Goal: Information Seeking & Learning: Check status

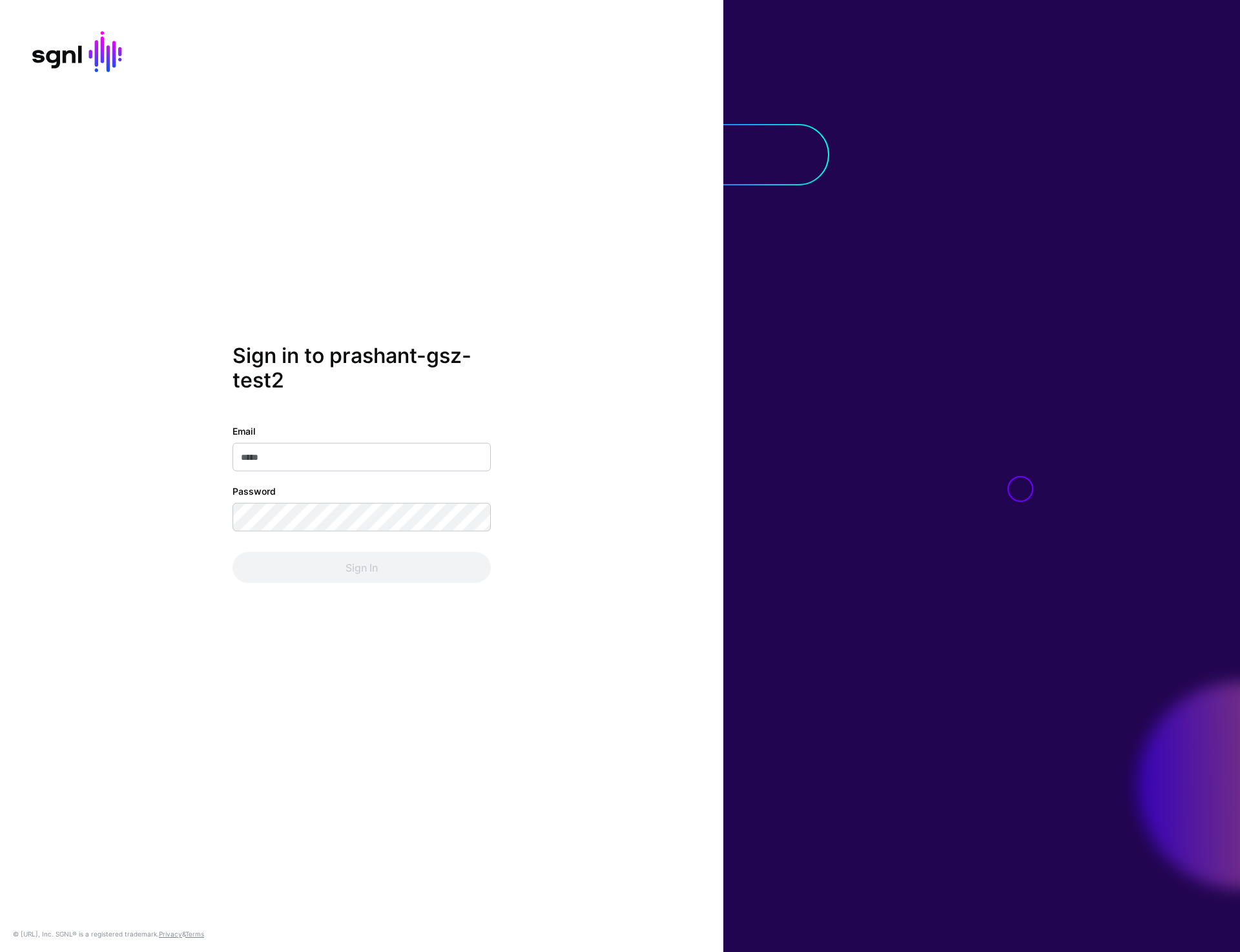
type input "**********"
click at [377, 568] on button "Sign In" at bounding box center [361, 567] width 258 height 31
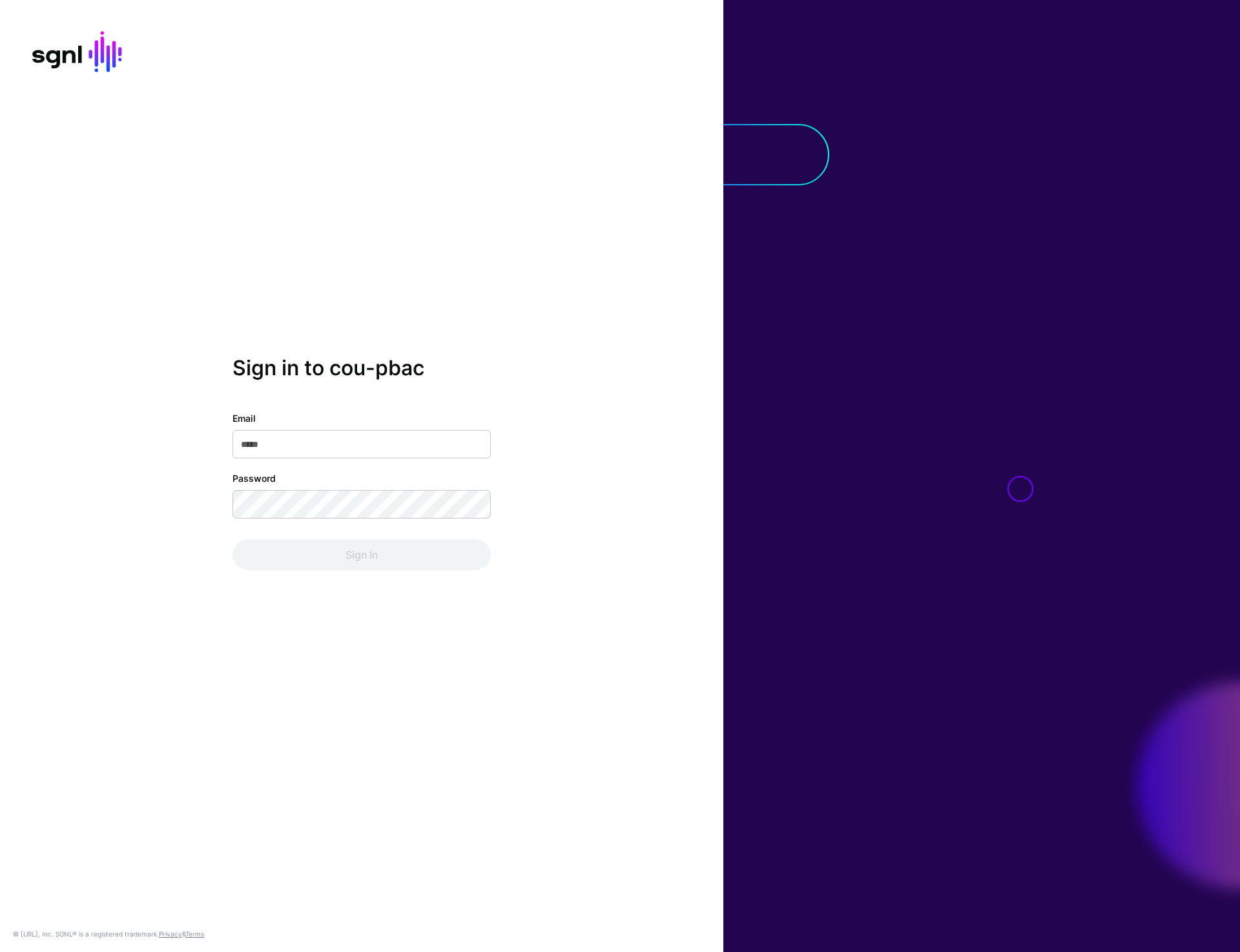
type input "**********"
click at [393, 540] on button "Sign In" at bounding box center [361, 554] width 258 height 31
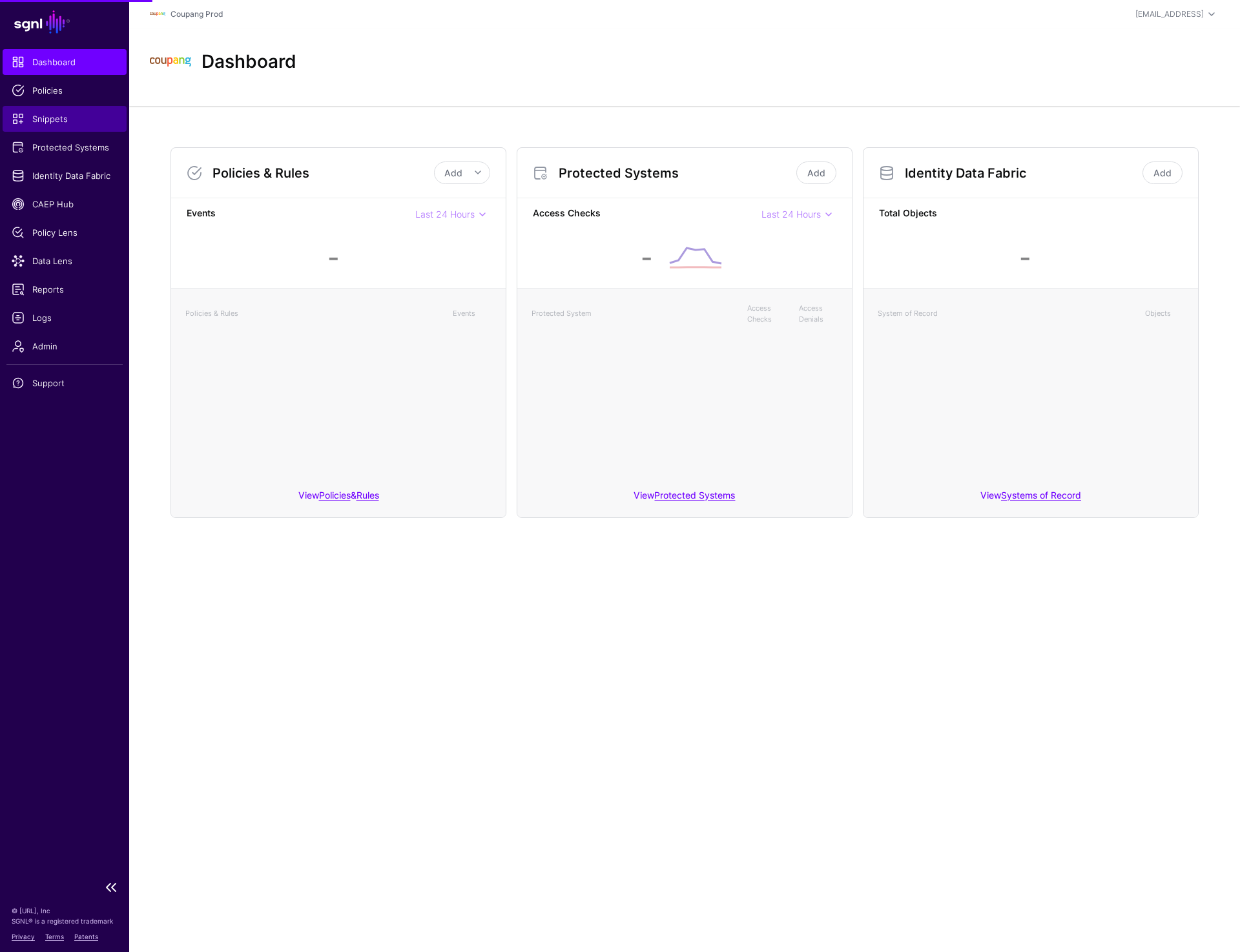
click at [58, 122] on span "Snippets" at bounding box center [65, 118] width 106 height 13
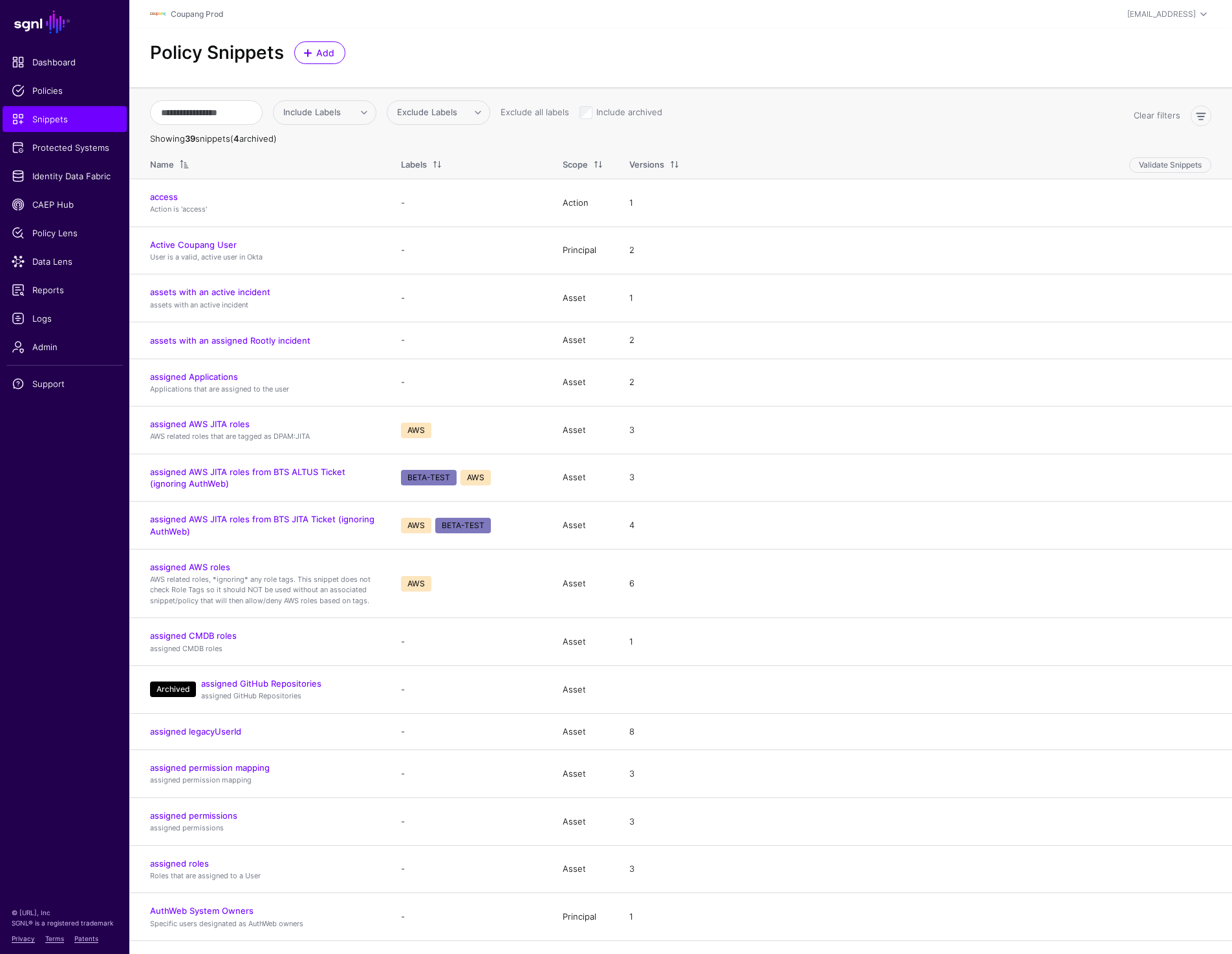
scroll to position [954, 0]
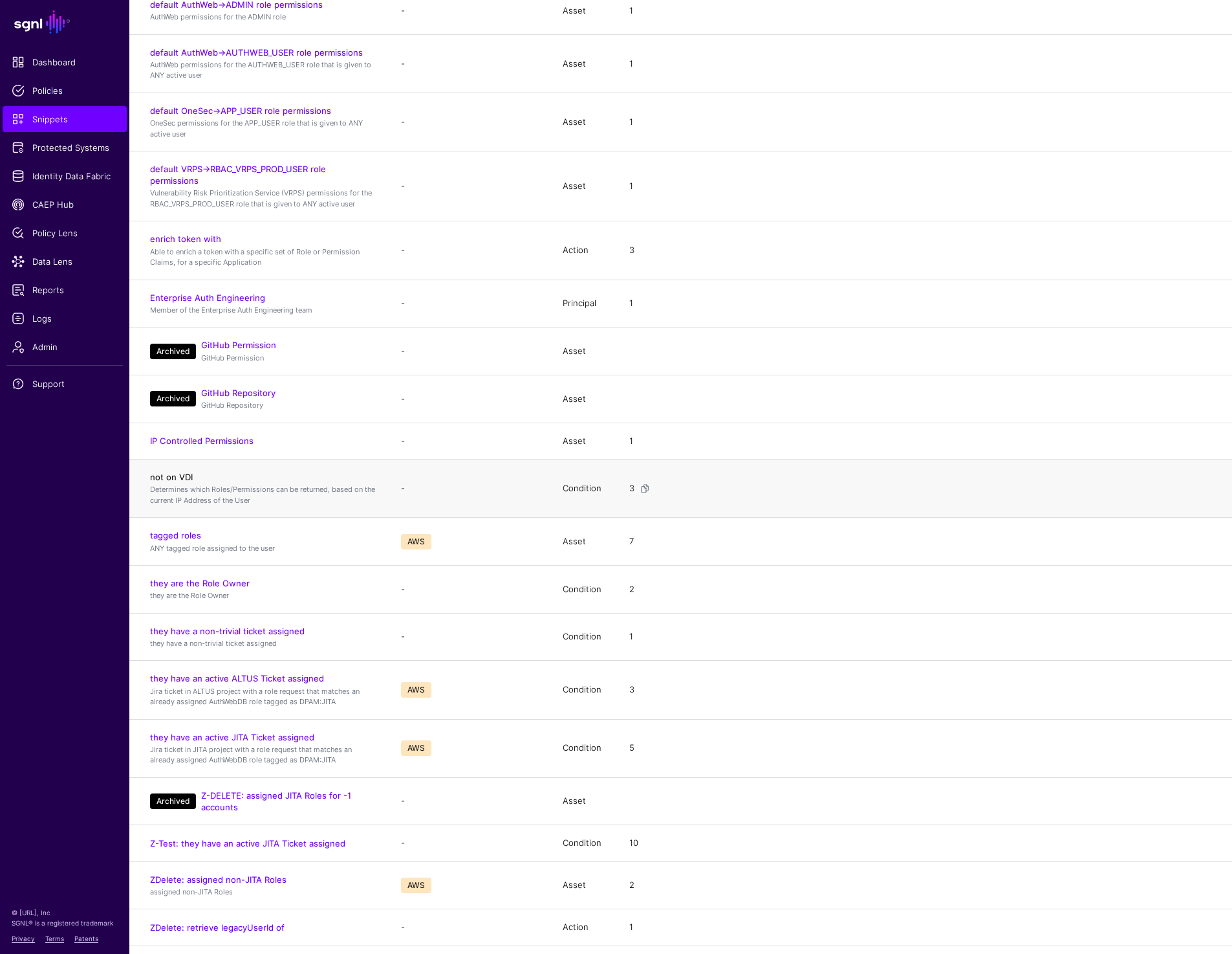
click at [181, 473] on link "not on VDI" at bounding box center [172, 476] width 43 height 10
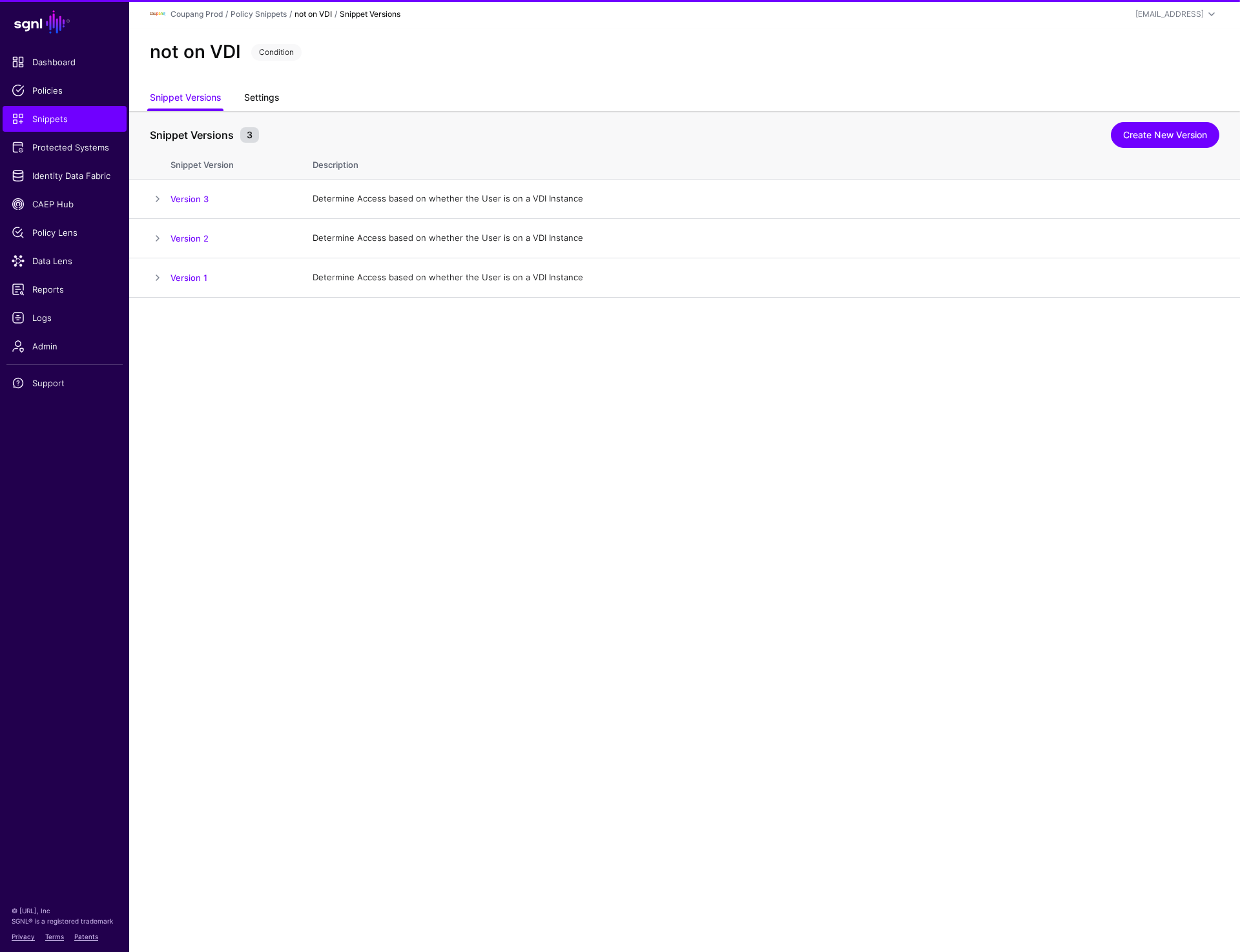
click at [275, 104] on link "Settings" at bounding box center [261, 99] width 35 height 25
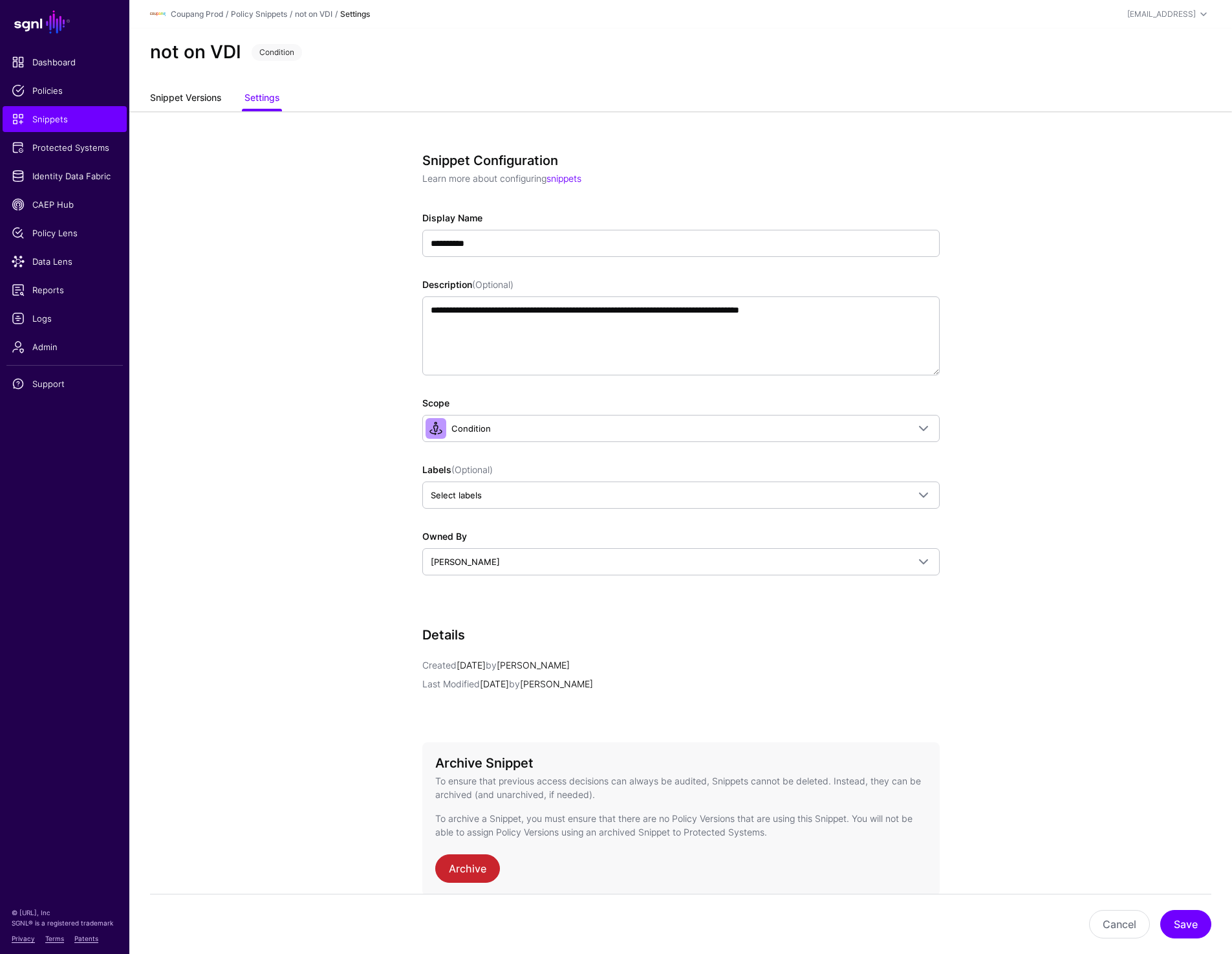
click at [200, 91] on link "Snippet Versions" at bounding box center [185, 99] width 71 height 25
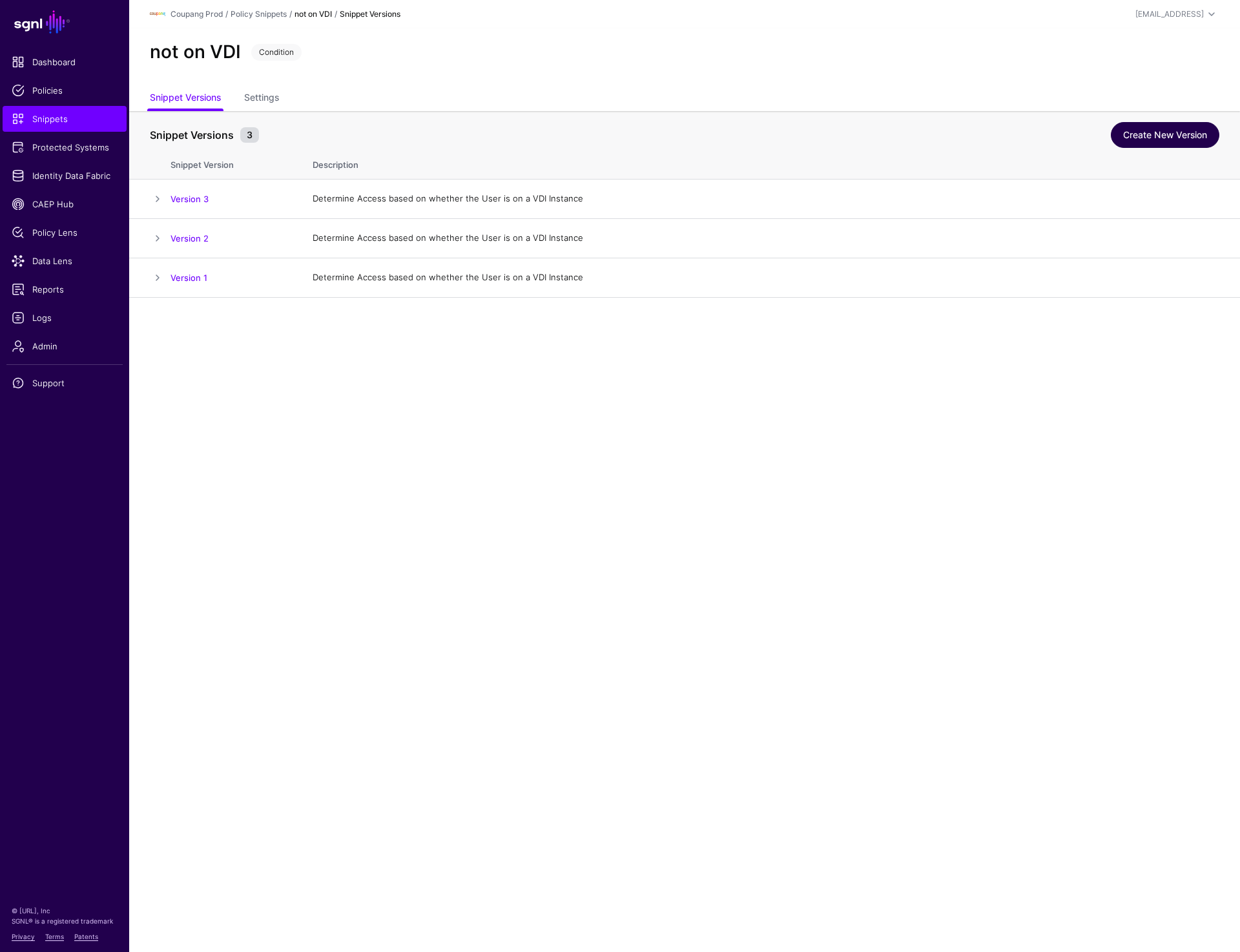
click at [1166, 127] on link "Create New Version" at bounding box center [1165, 135] width 109 height 26
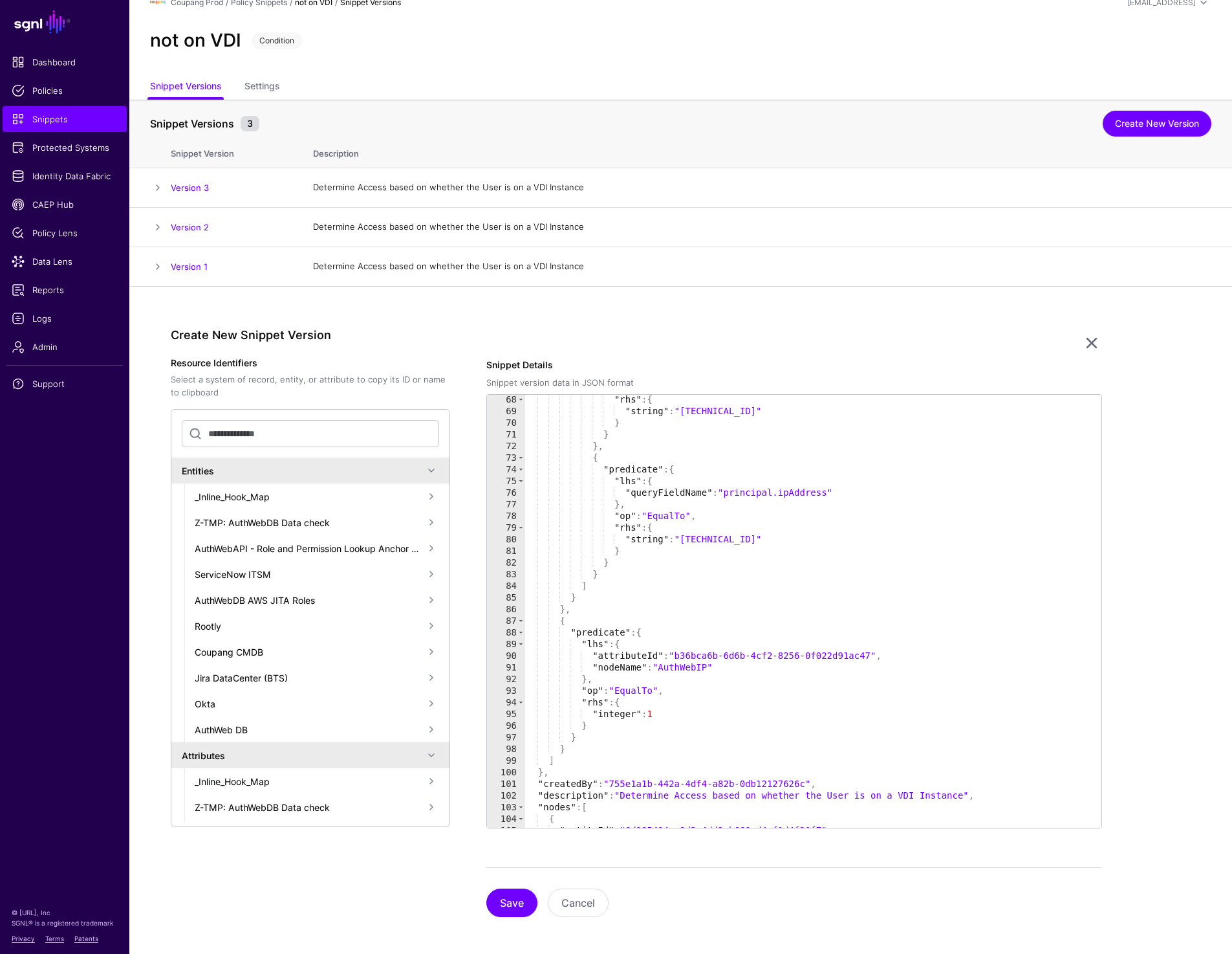
scroll to position [10, 0]
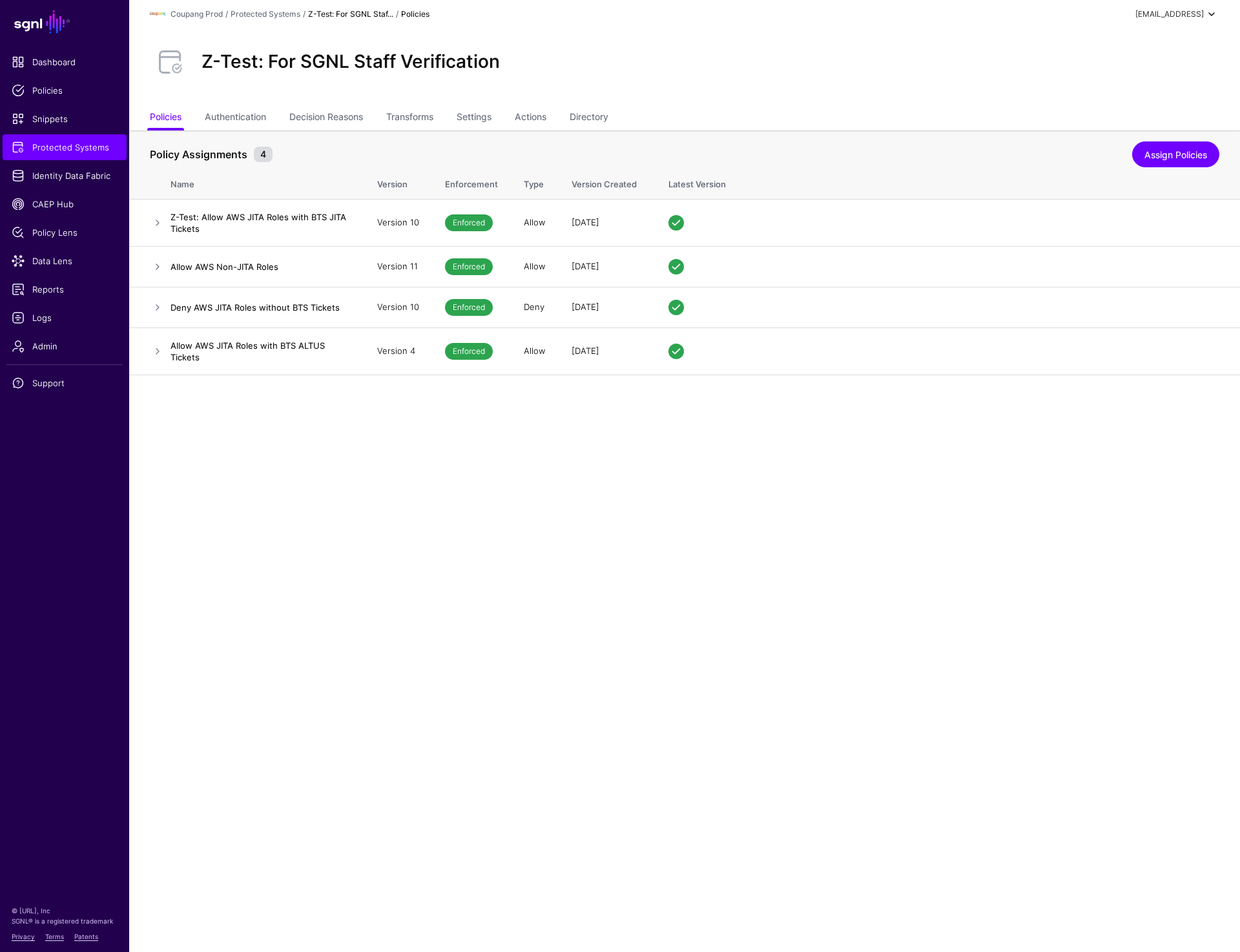
click at [1184, 14] on div "[EMAIL_ADDRESS]" at bounding box center [1169, 14] width 68 height 12
click at [1122, 117] on div "Log out" at bounding box center [1115, 112] width 32 height 12
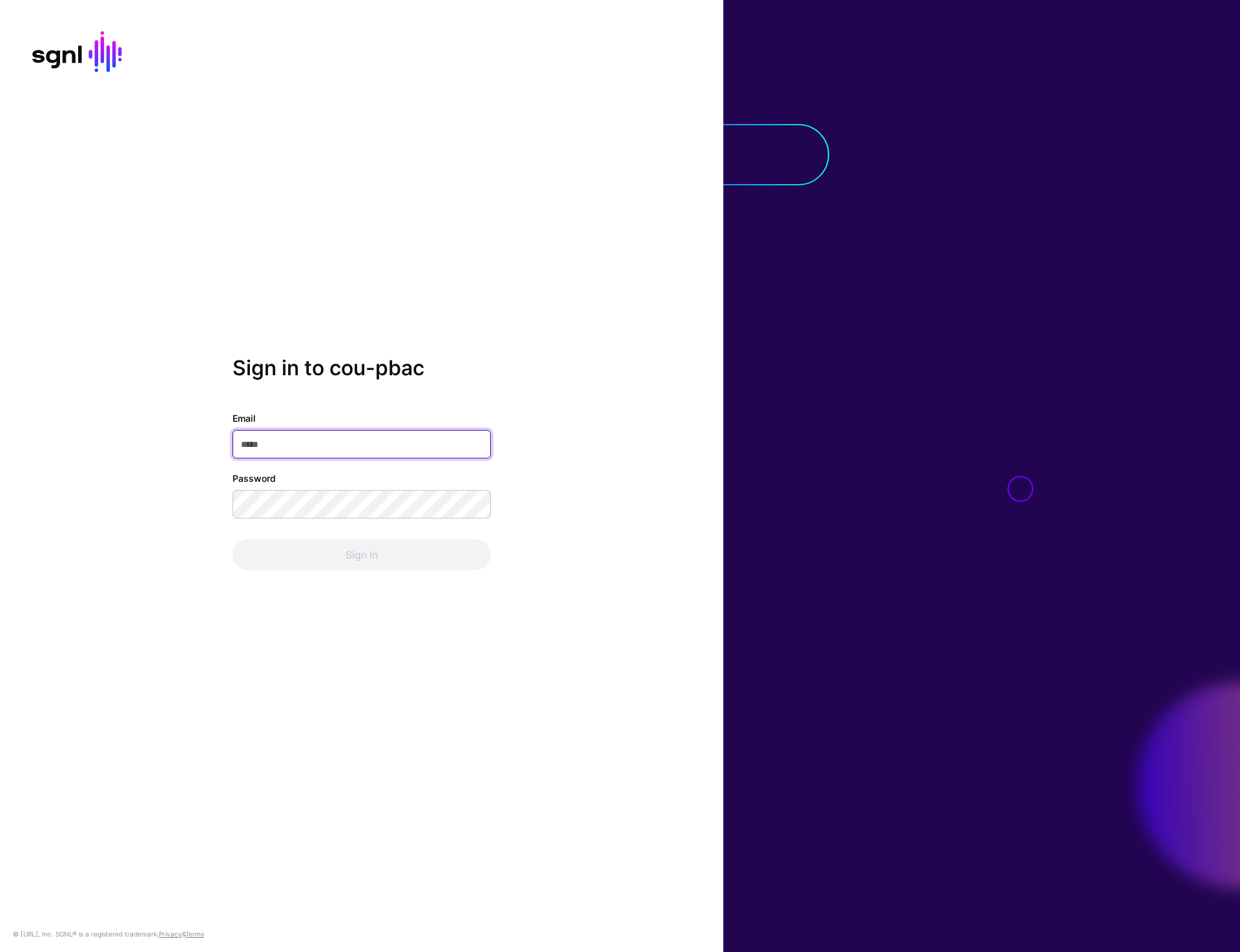
type input "**********"
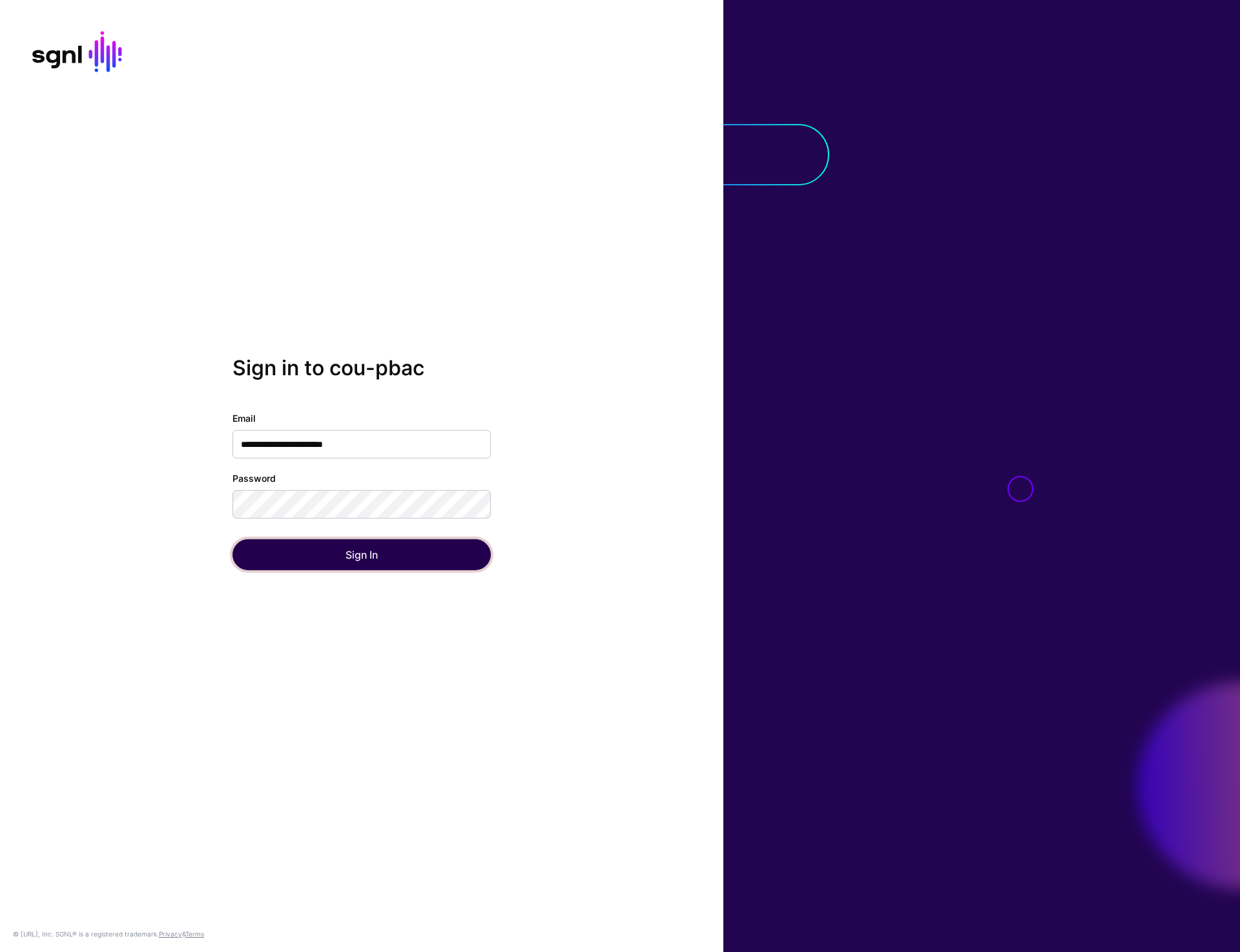
click at [352, 552] on button "Sign In" at bounding box center [361, 554] width 258 height 31
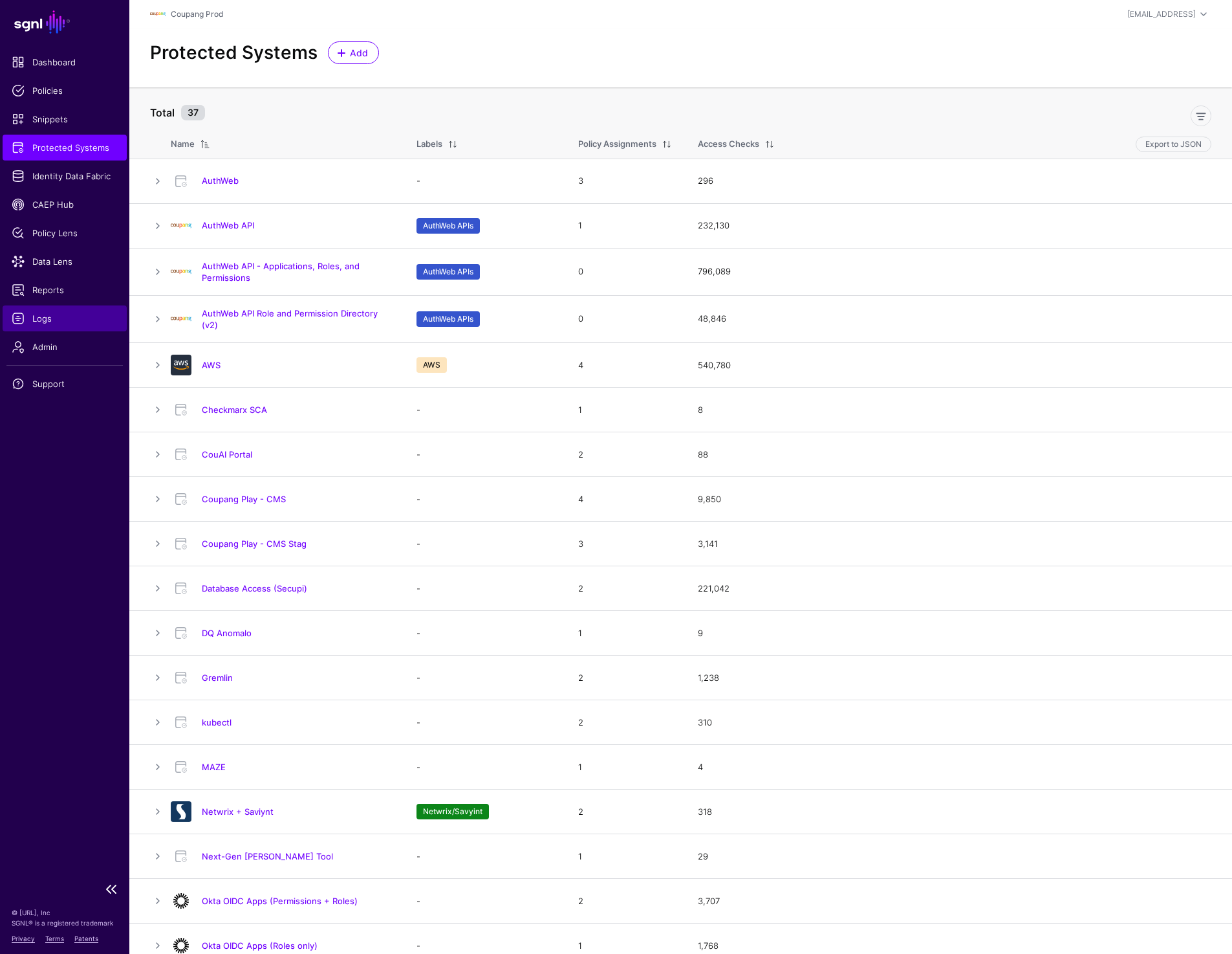
click at [36, 314] on span "Logs" at bounding box center [65, 318] width 106 height 13
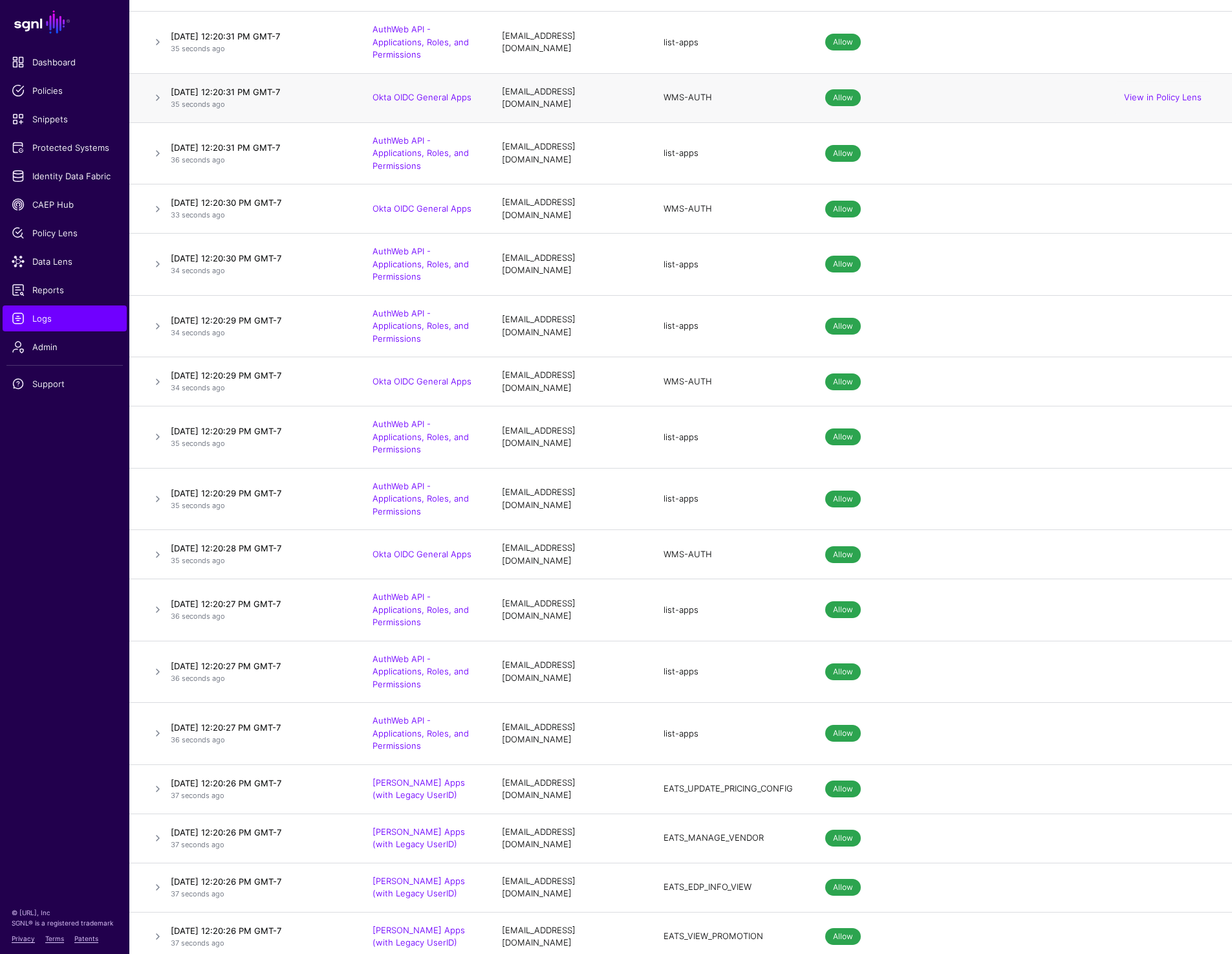
scroll to position [974, 0]
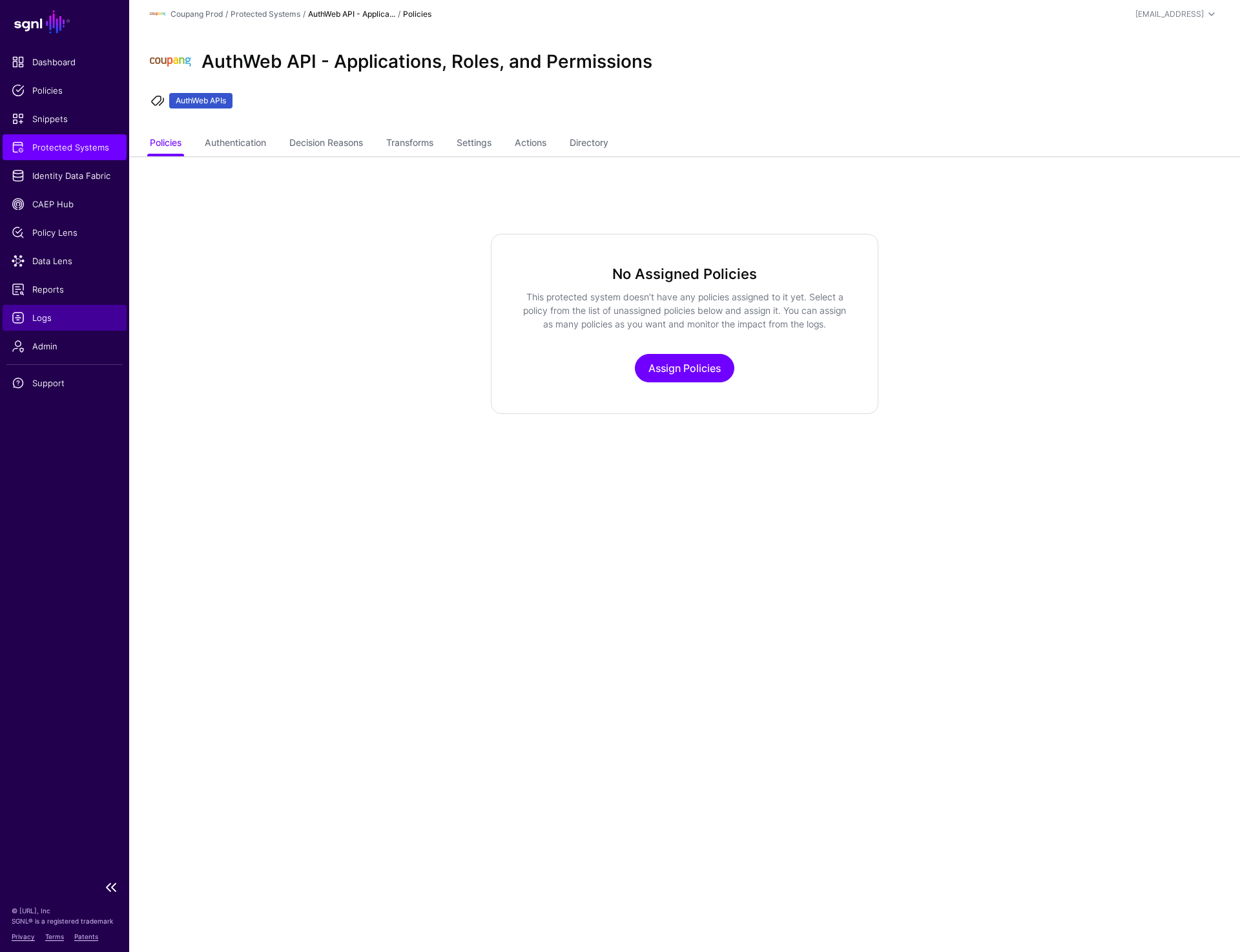
click at [42, 313] on span "Logs" at bounding box center [65, 317] width 106 height 13
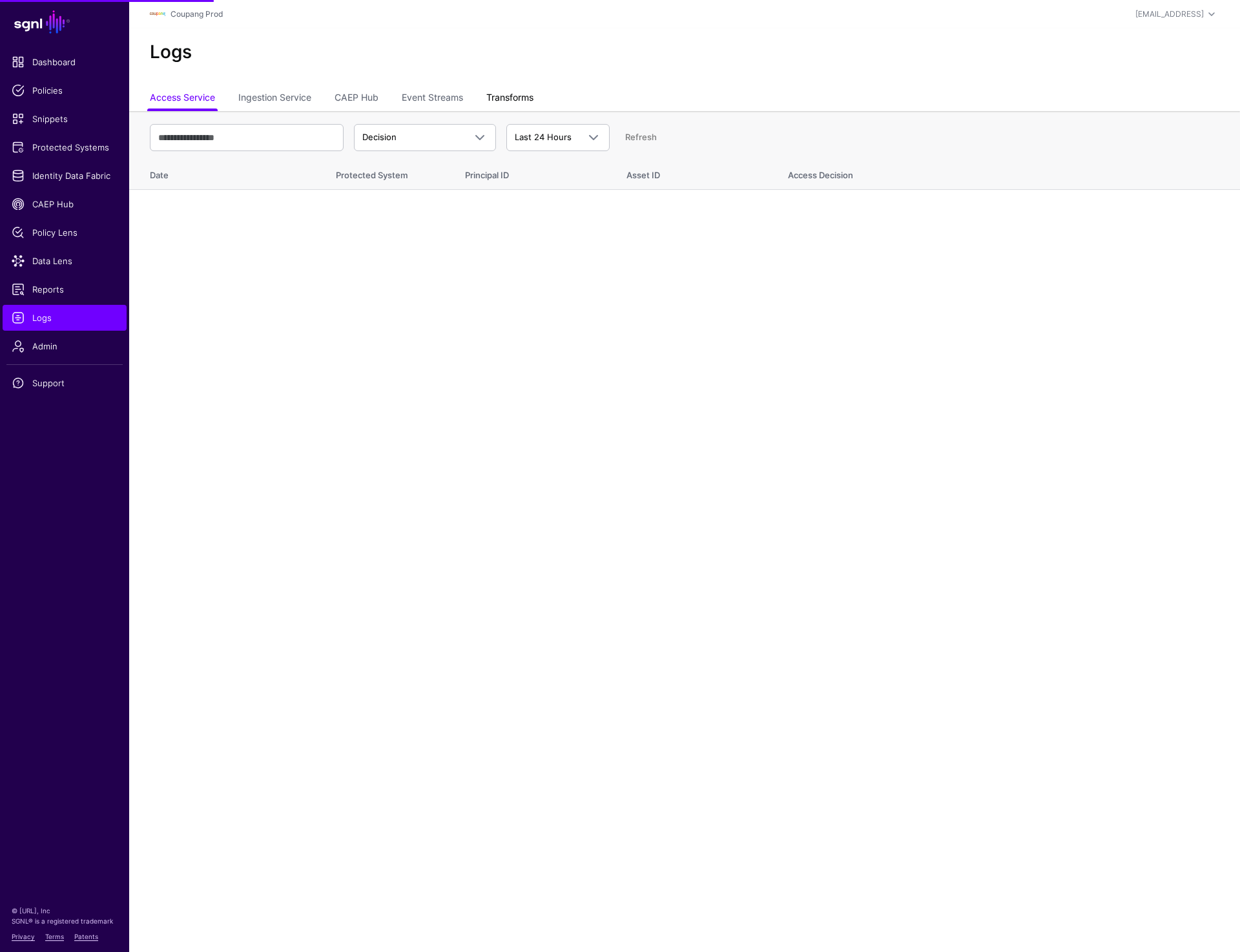
click at [515, 89] on link "Transforms" at bounding box center [510, 99] width 47 height 25
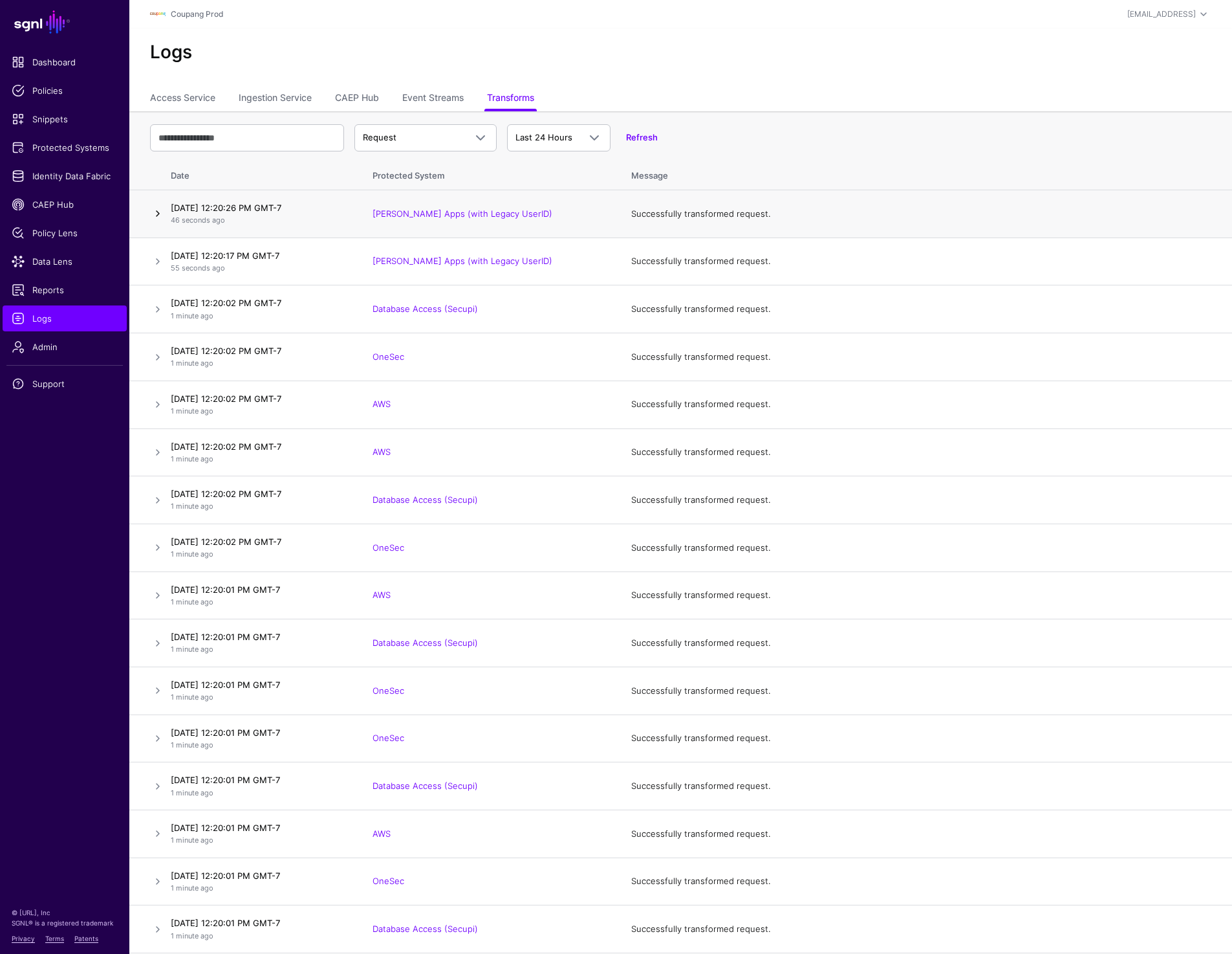
click at [155, 211] on link at bounding box center [158, 213] width 16 height 16
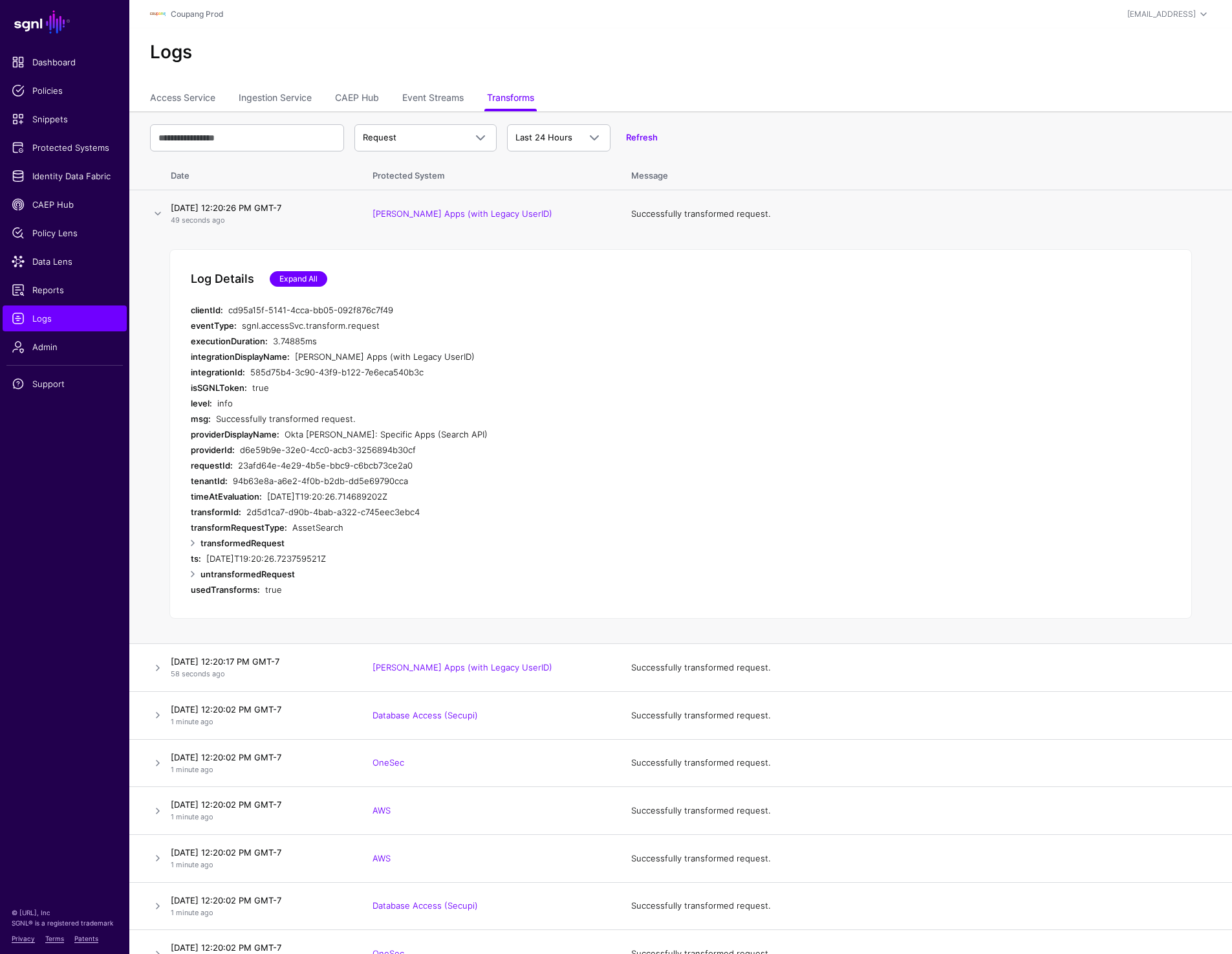
click at [305, 279] on link "Expand All" at bounding box center [298, 278] width 58 height 16
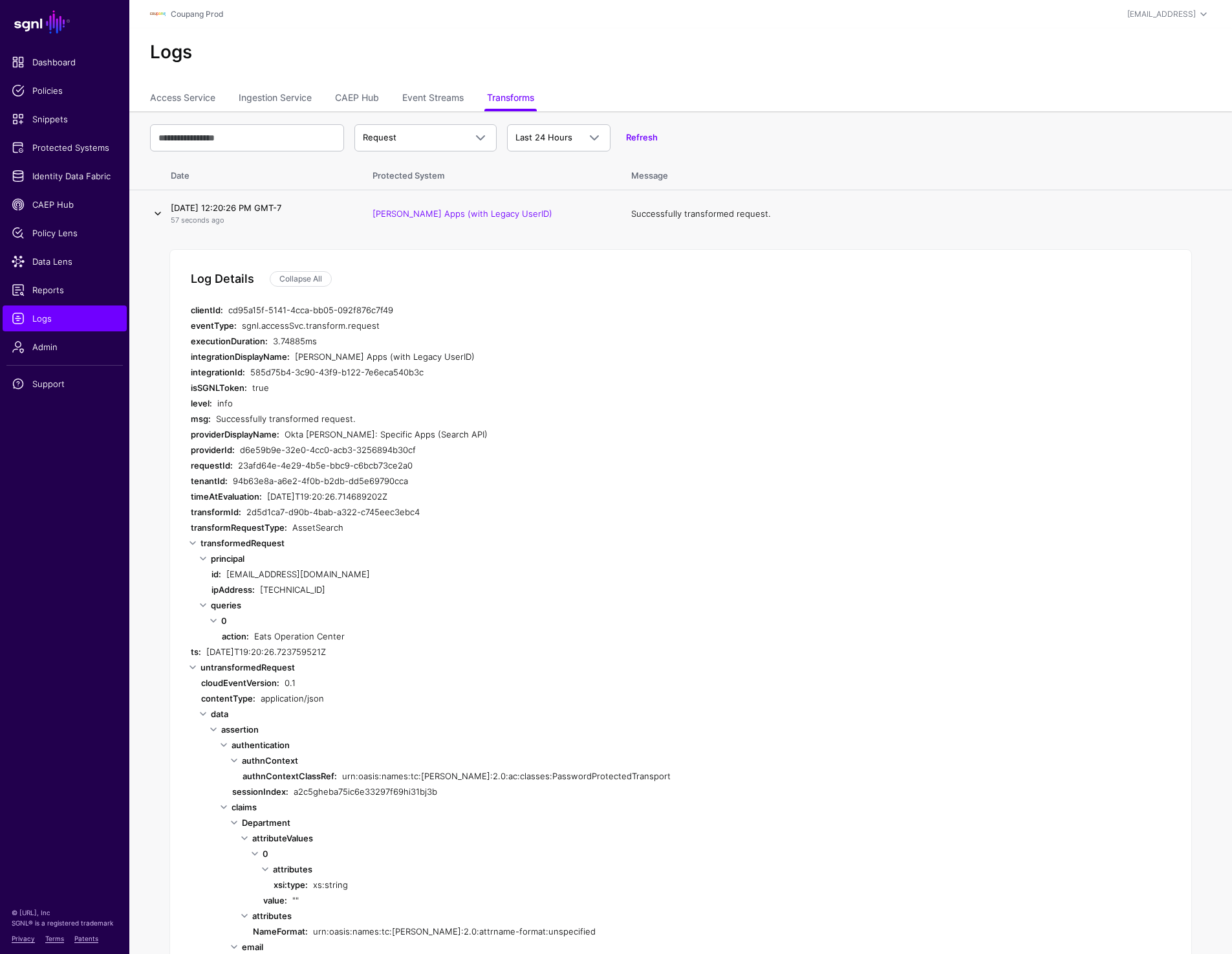
click at [152, 214] on link at bounding box center [158, 213] width 16 height 16
